Goal: Transaction & Acquisition: Purchase product/service

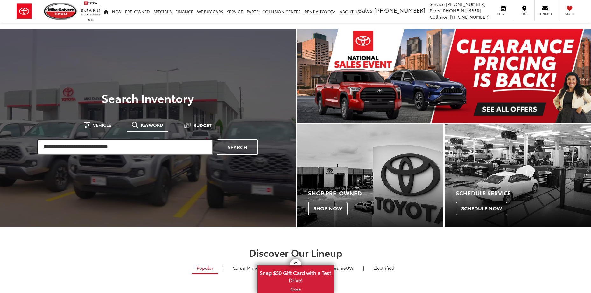
click at [140, 144] on input "search" at bounding box center [125, 147] width 176 height 16
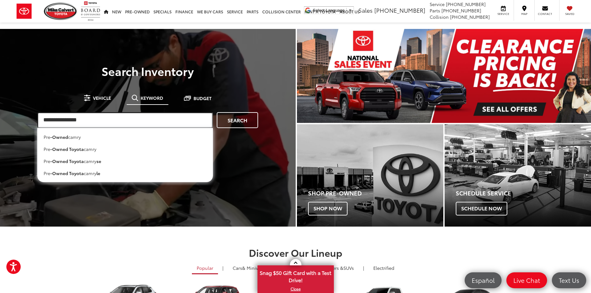
type input "**********"
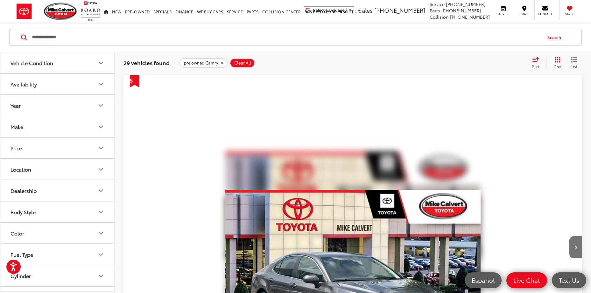
click at [560, 61] on button "Grid" at bounding box center [556, 63] width 20 height 13
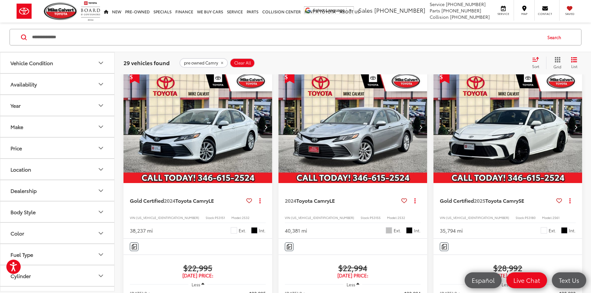
scroll to position [286, 0]
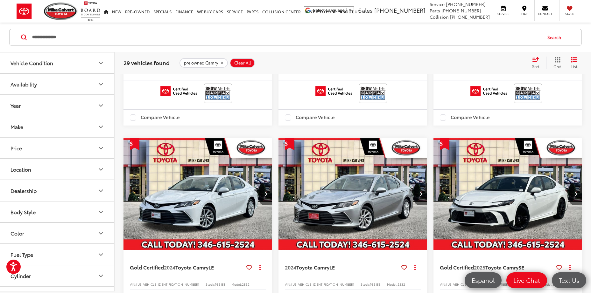
drag, startPoint x: 528, startPoint y: 64, endPoint x: 525, endPoint y: 67, distance: 5.2
click at [525, 67] on div "29 vehicles found pre owned Camry Clear All + 0 test Sort Relevance: Price: Hig…" at bounding box center [352, 63] width 459 height 13
click at [532, 64] on span "Sort" at bounding box center [535, 66] width 7 height 5
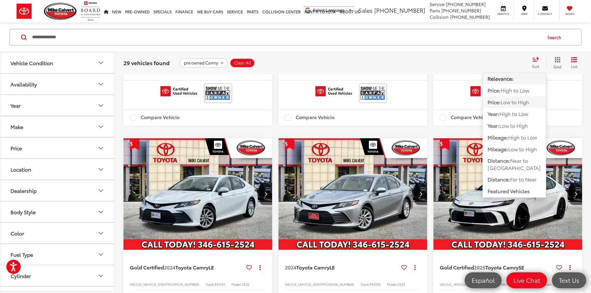
click at [498, 100] on span "Price:" at bounding box center [493, 101] width 13 height 7
